Goal: Complete application form

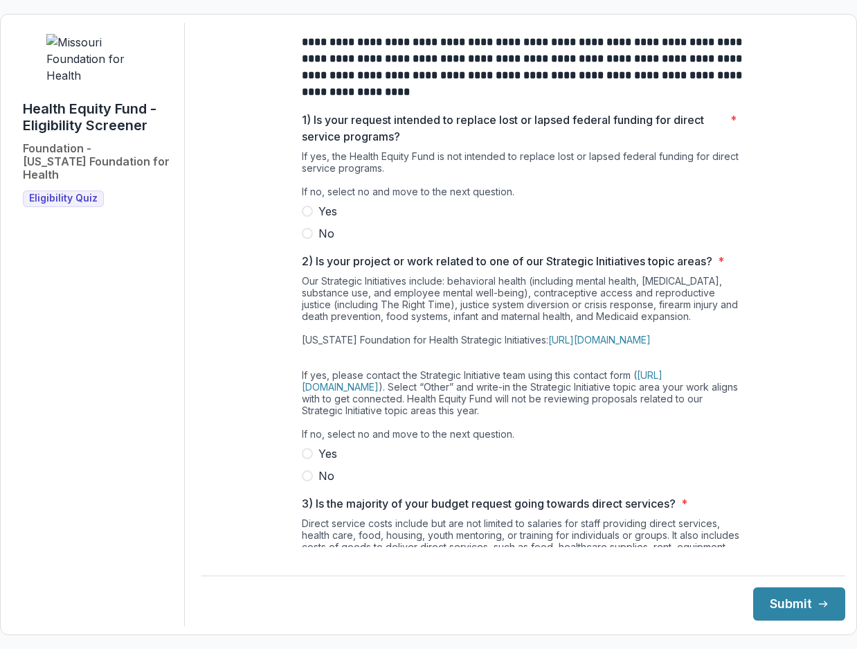
click at [305, 239] on span at bounding box center [307, 233] width 11 height 11
click at [307, 481] on span at bounding box center [307, 475] width 11 height 11
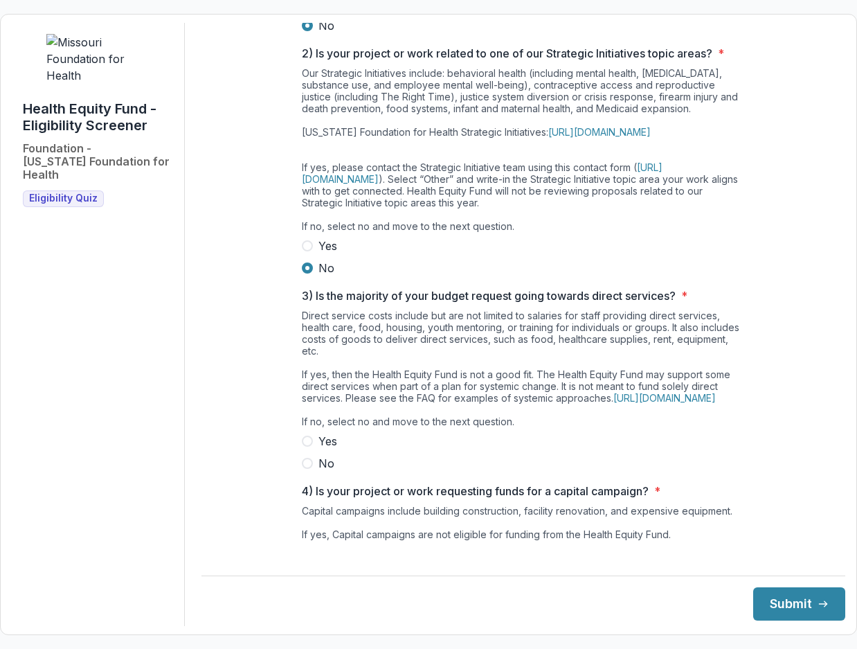
scroll to position [277, 0]
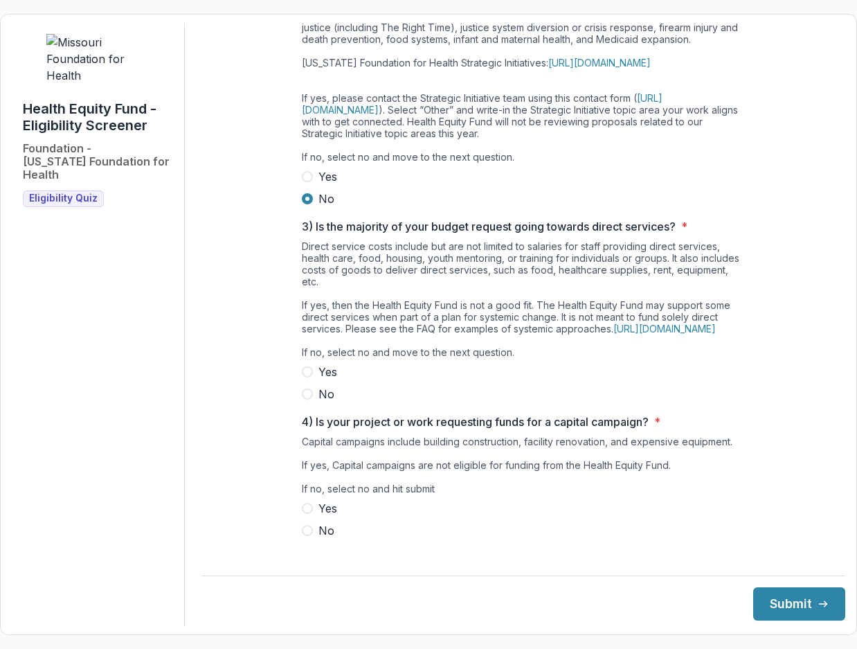
click at [308, 400] on span at bounding box center [307, 394] width 11 height 11
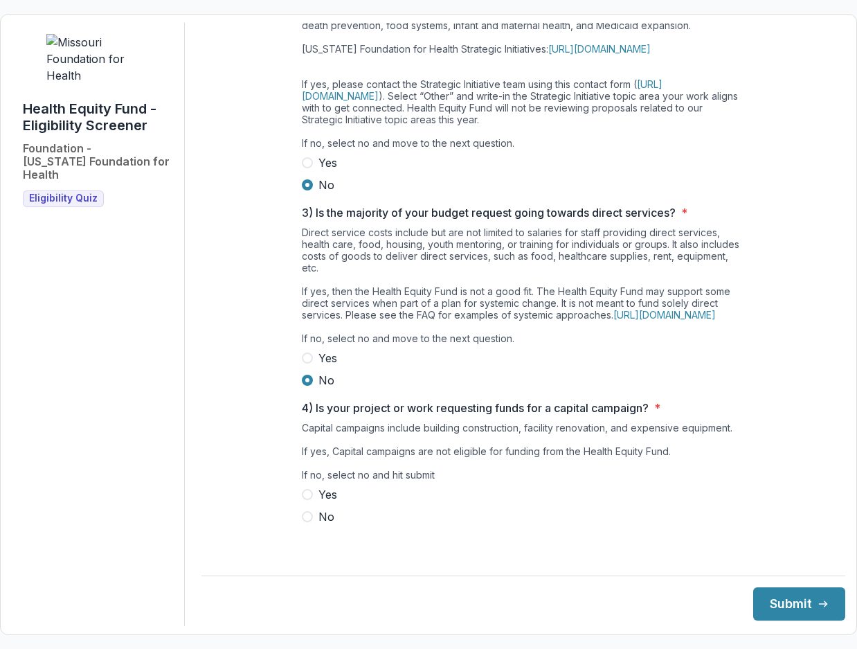
click at [308, 522] on span at bounding box center [307, 516] width 11 height 11
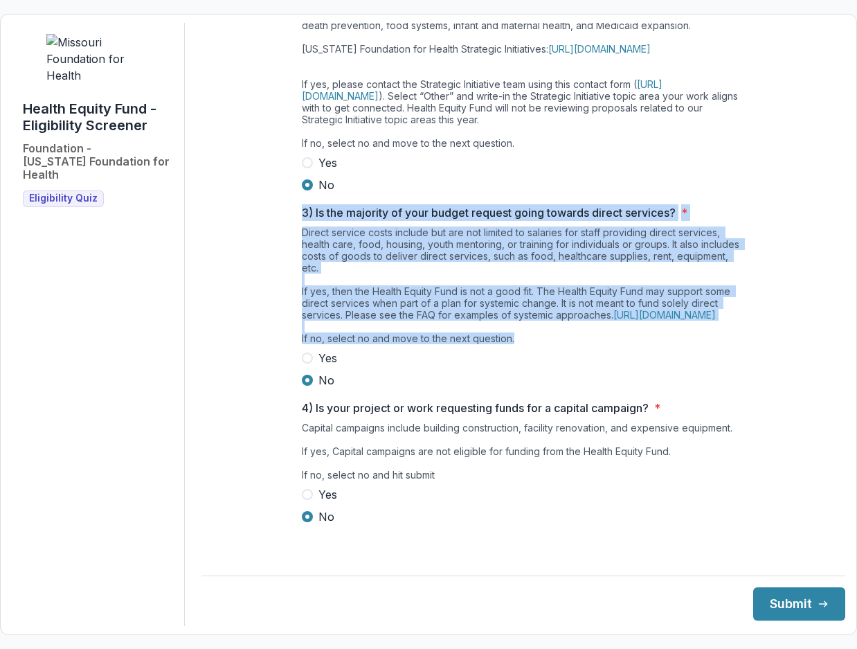
drag, startPoint x: 533, startPoint y: 354, endPoint x: 287, endPoint y: 213, distance: 284.2
click at [287, 213] on div "**********" at bounding box center [524, 139] width 644 height 815
copy div "3) Is the majority of your budget request going towards direct services? * Dire…"
click at [769, 603] on button "Submit" at bounding box center [800, 603] width 92 height 33
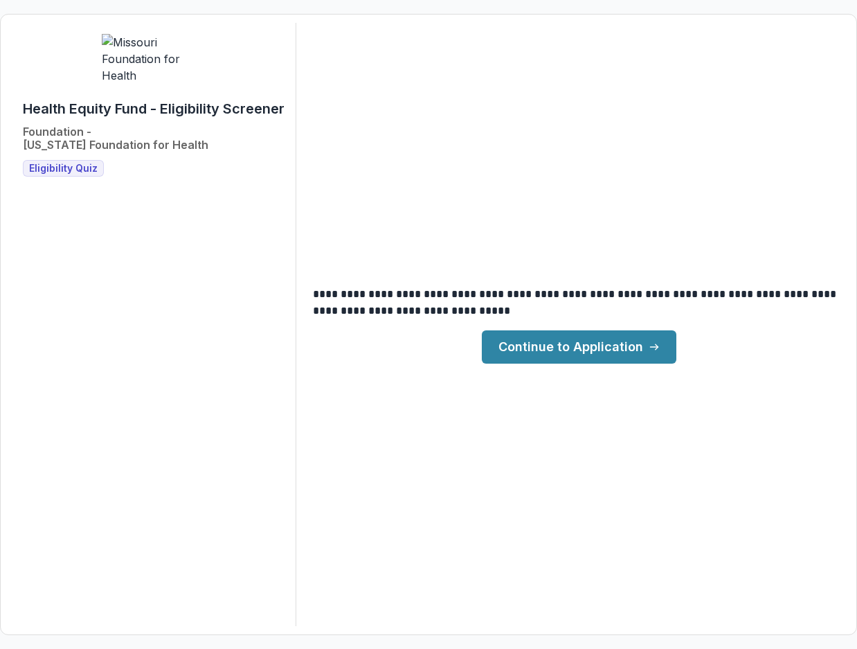
click at [567, 347] on link "Continue to Application" at bounding box center [579, 346] width 195 height 33
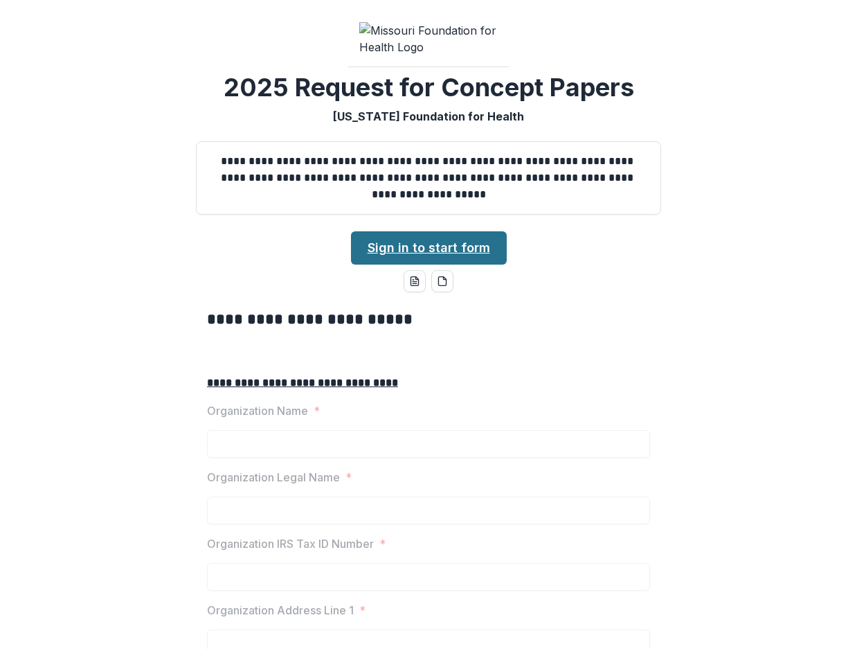
click at [416, 265] on link "Sign in to start form" at bounding box center [429, 247] width 156 height 33
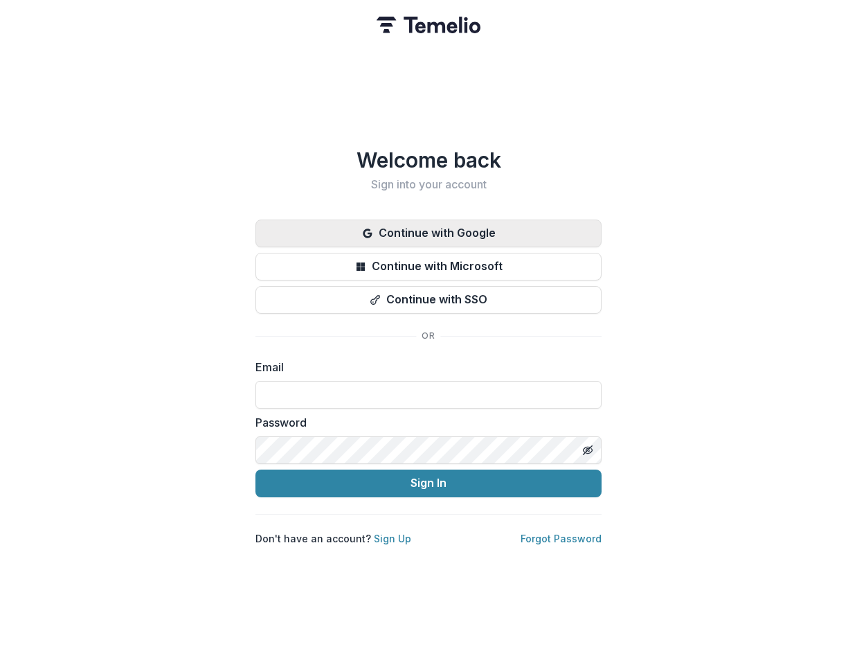
click at [417, 229] on button "Continue with Google" at bounding box center [429, 234] width 346 height 28
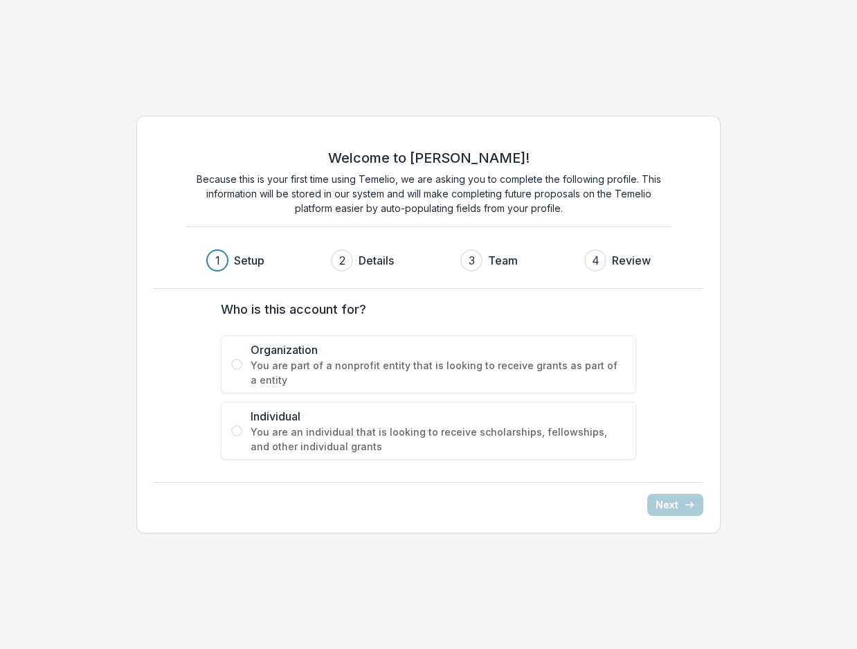
click at [233, 365] on span at bounding box center [236, 364] width 11 height 11
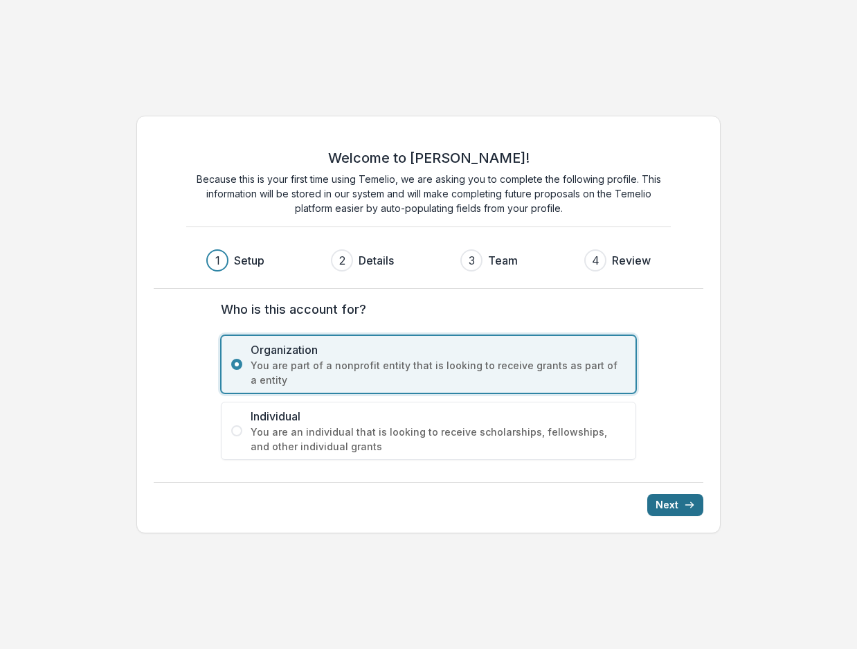
click at [686, 510] on button "Next" at bounding box center [676, 505] width 56 height 22
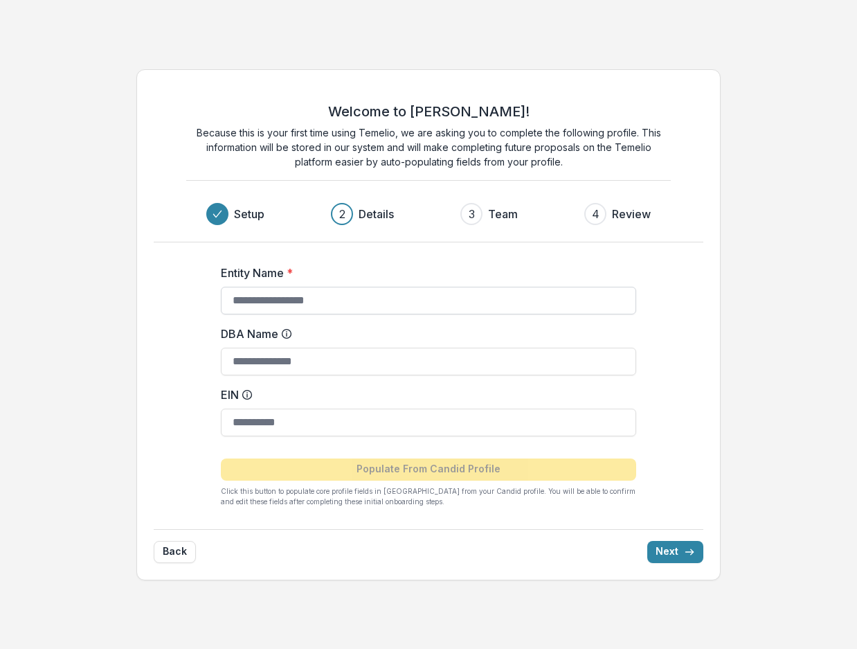
click at [265, 303] on input "Entity Name *" at bounding box center [429, 301] width 416 height 28
type input "**********"
click at [327, 422] on input "EIN" at bounding box center [429, 423] width 416 height 28
type input "**********"
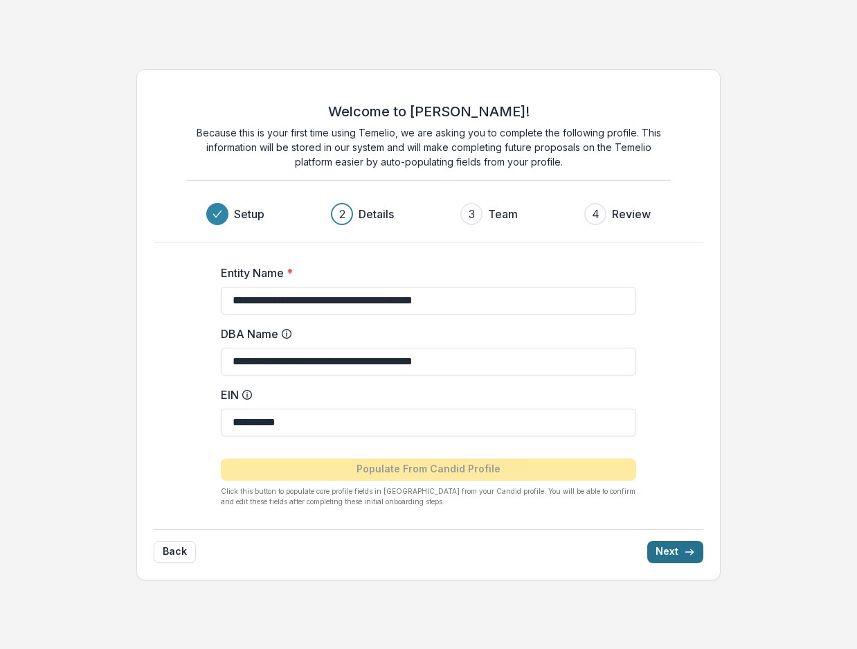
click at [665, 551] on button "Next" at bounding box center [676, 552] width 56 height 22
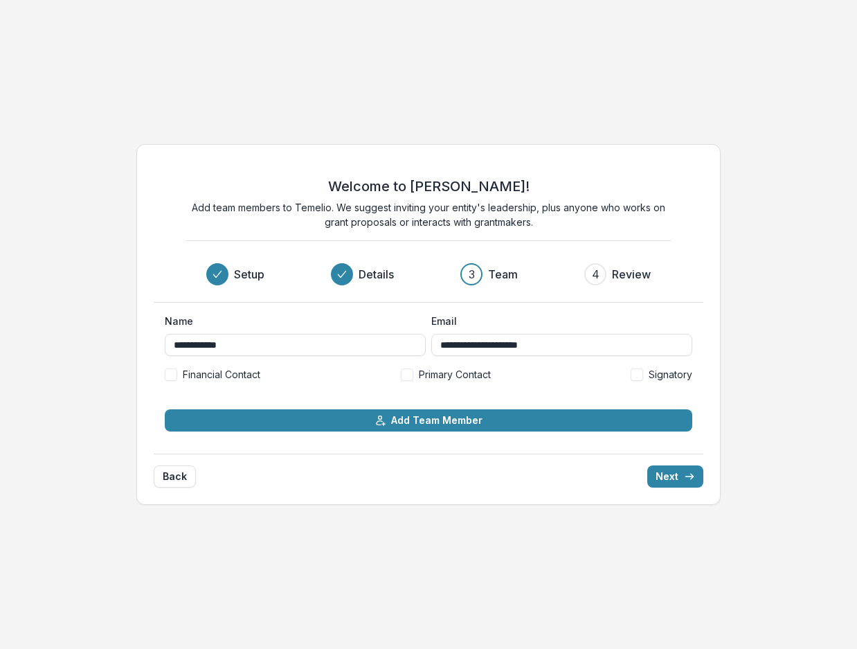
click at [405, 375] on span at bounding box center [407, 374] width 12 height 12
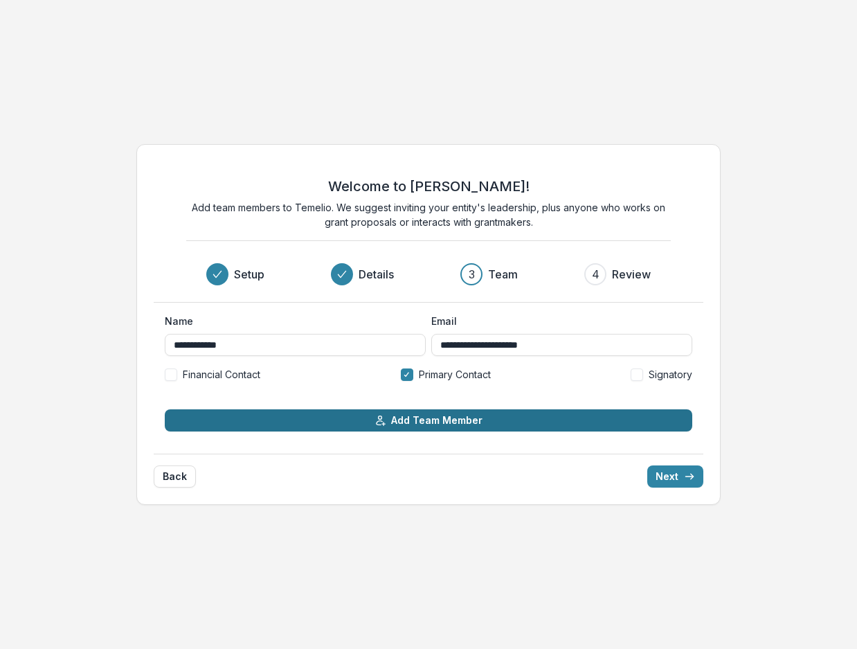
click at [393, 419] on button "Add Team Member" at bounding box center [429, 420] width 528 height 22
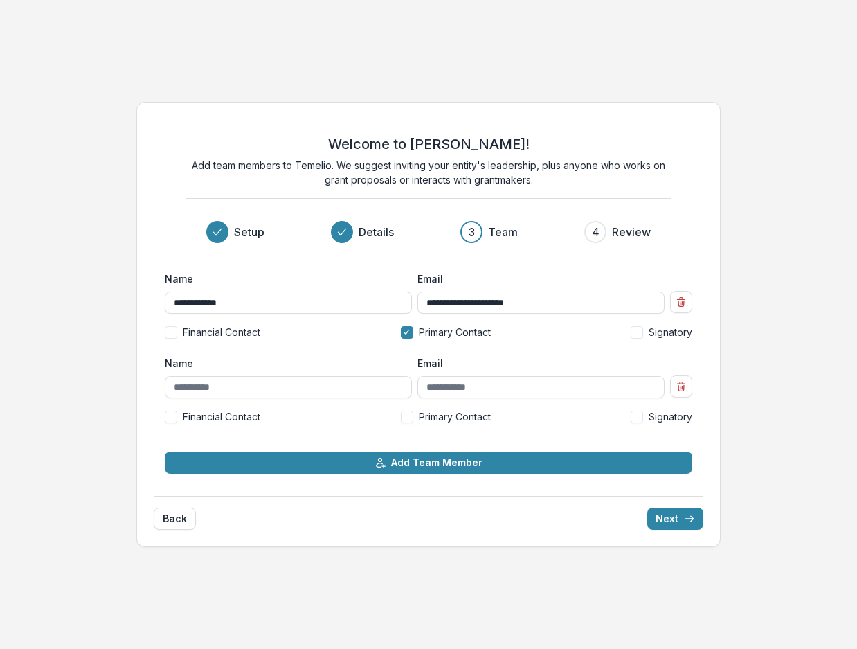
click at [171, 416] on span at bounding box center [171, 417] width 12 height 12
click at [409, 420] on span at bounding box center [407, 417] width 12 height 12
click at [641, 418] on span at bounding box center [637, 417] width 12 height 12
click at [204, 384] on input "Name" at bounding box center [288, 387] width 247 height 22
type input "**********"
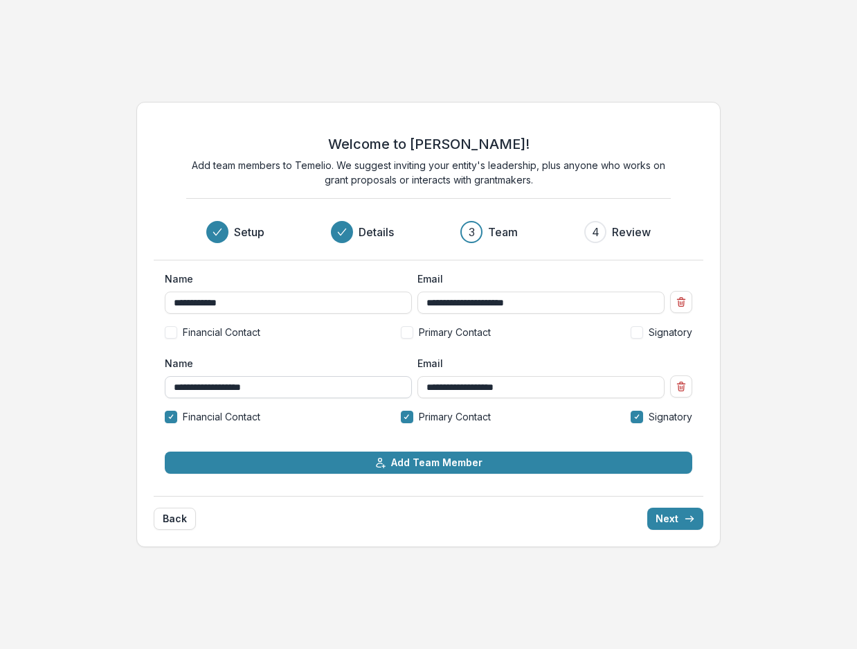
type input "**********"
click at [683, 516] on button "Next" at bounding box center [676, 519] width 56 height 22
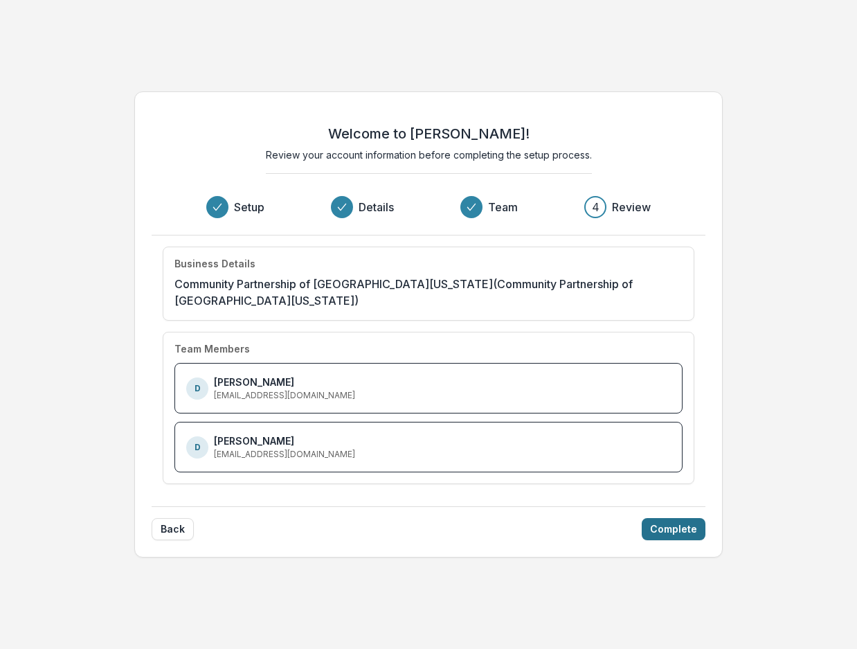
click at [682, 521] on button "Complete" at bounding box center [674, 529] width 64 height 22
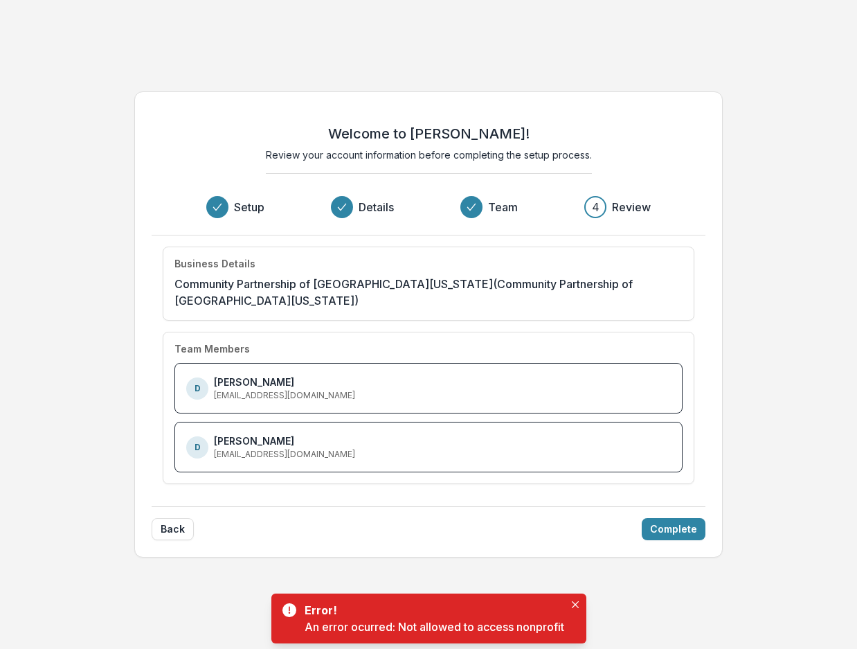
click at [431, 567] on div "Welcome to Temelio! Review your account information before completing the setup…" at bounding box center [428, 324] width 857 height 649
click at [167, 522] on button "Back" at bounding box center [173, 529] width 42 height 22
